Goal: Check status: Check status

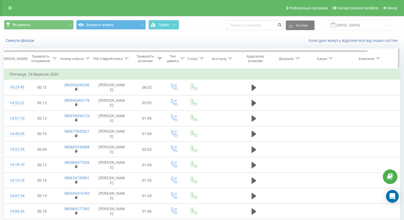
click at [152, 58] on div "Тривалість розмови" at bounding box center [145, 58] width 21 height 9
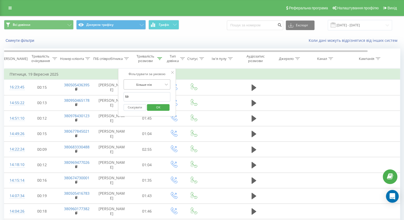
click at [147, 84] on div at bounding box center [144, 84] width 38 height 5
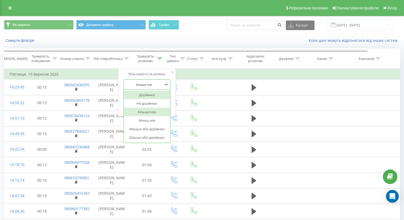
click at [148, 90] on div "Дорівнює Не дорівнює Більше ніж Менш ніж Менше або дорівнює Більше або дорівнює" at bounding box center [147, 115] width 46 height 53
click at [147, 92] on div "Дорівнює" at bounding box center [147, 94] width 46 height 9
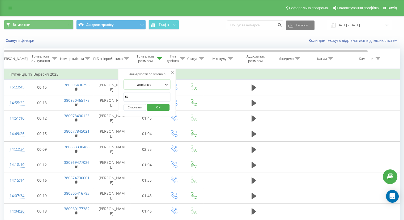
click at [149, 93] on input "59" at bounding box center [147, 96] width 47 height 9
click at [163, 105] on span "OK" at bounding box center [158, 107] width 15 height 8
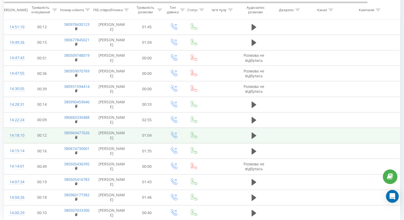
scroll to position [265, 0]
